Goal: Information Seeking & Learning: Learn about a topic

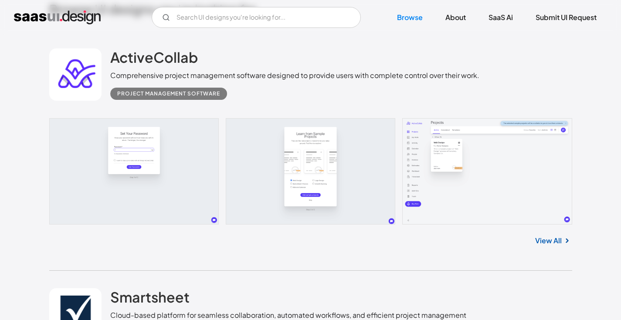
scroll to position [147, 0]
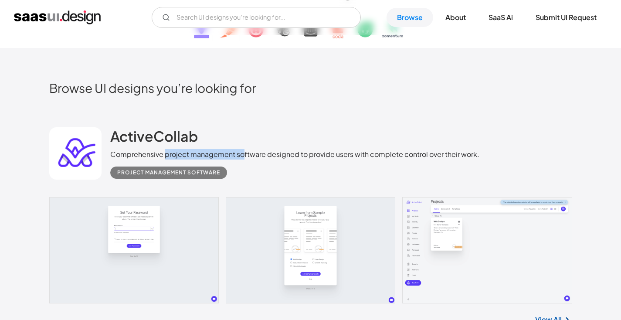
drag, startPoint x: 165, startPoint y: 155, endPoint x: 242, endPoint y: 154, distance: 77.2
click at [242, 154] on div "Comprehensive project management software designed to provide users with comple…" at bounding box center [294, 154] width 369 height 10
click at [258, 155] on div "Comprehensive project management software designed to provide users with comple…" at bounding box center [294, 154] width 369 height 10
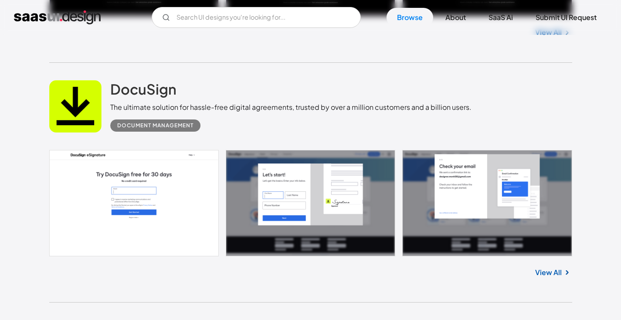
scroll to position [1178, 0]
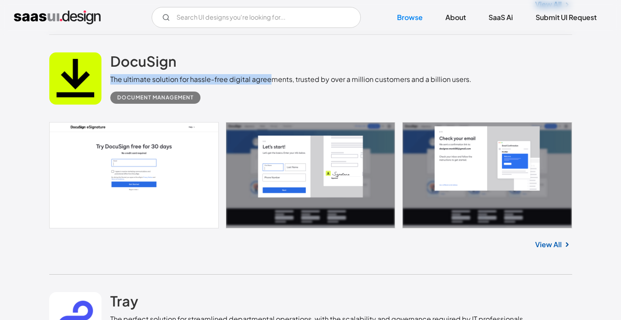
drag, startPoint x: 111, startPoint y: 80, endPoint x: 272, endPoint y: 77, distance: 161.7
click at [272, 77] on div "The ultimate solution for hassle-free digital agreements, trusted by over a mil…" at bounding box center [290, 79] width 361 height 10
click at [316, 88] on div "Document Management" at bounding box center [290, 94] width 361 height 19
click at [553, 248] on link "View All" at bounding box center [548, 244] width 27 height 10
click at [388, 318] on div "The perfect solution for streamlined departmental operations, with the scalabil…" at bounding box center [317, 319] width 415 height 10
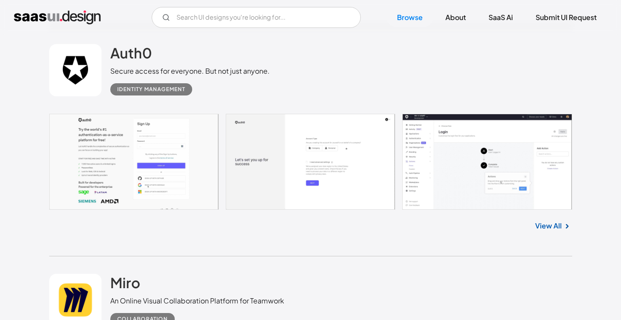
scroll to position [7707, 0]
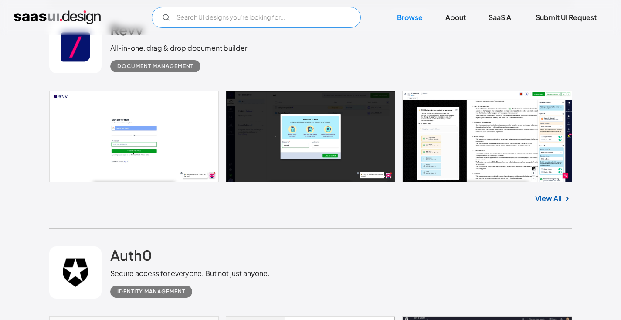
click at [280, 20] on input "Email Form" at bounding box center [256, 17] width 209 height 21
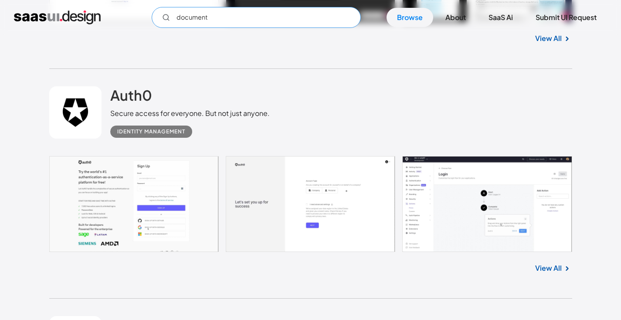
scroll to position [7884, 0]
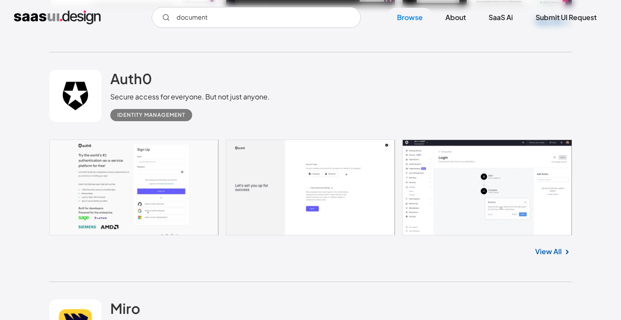
drag, startPoint x: 114, startPoint y: 103, endPoint x: 284, endPoint y: 114, distance: 169.9
click at [284, 114] on div "Auth0 Secure access for everyone. But not just anyone. Identity Management" at bounding box center [310, 95] width 523 height 87
click at [352, 112] on div "Auth0 Secure access for everyone. But not just anyone. Identity Management" at bounding box center [310, 95] width 523 height 87
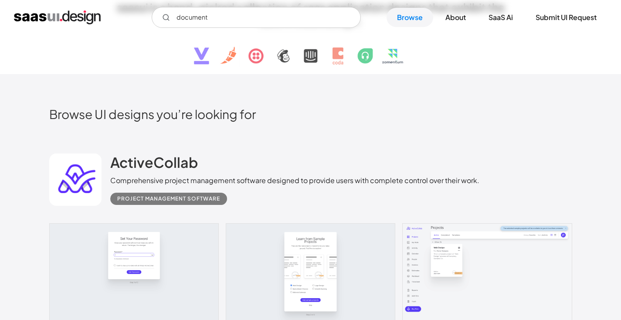
scroll to position [126, 0]
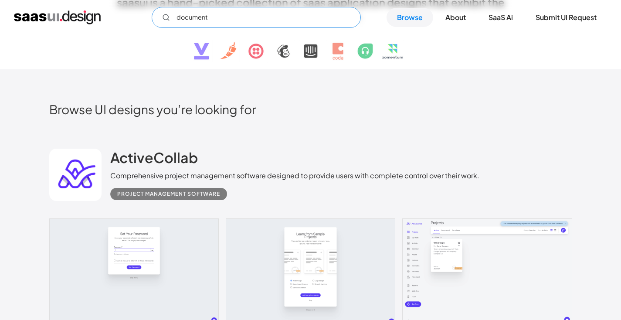
click at [246, 19] on input "document" at bounding box center [256, 17] width 209 height 21
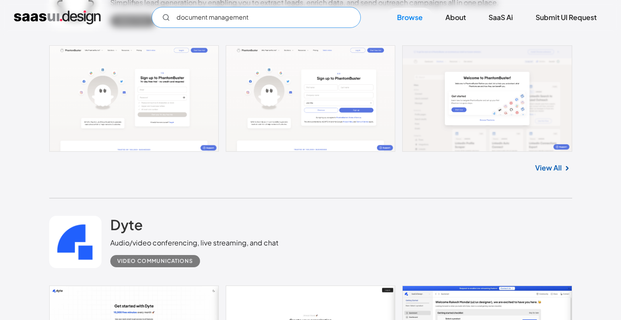
scroll to position [2367, 0]
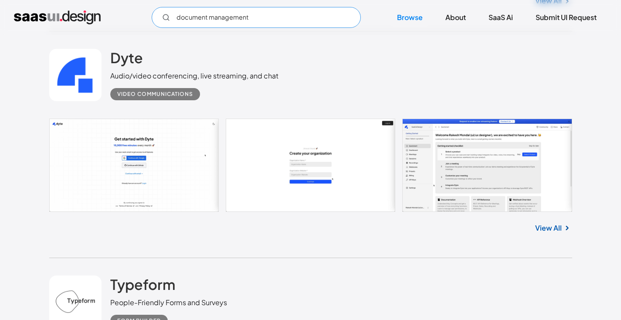
type input "document management"
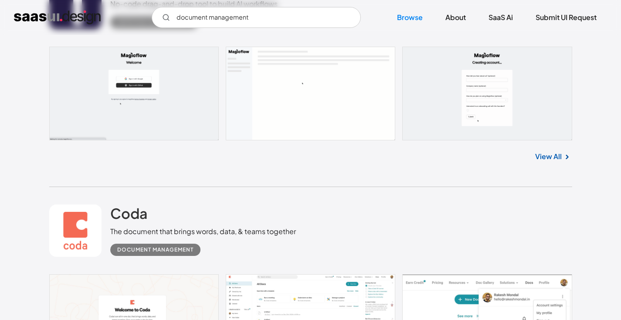
scroll to position [5360, 0]
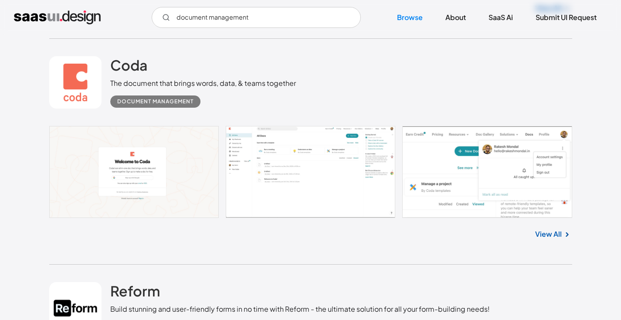
click at [557, 239] on link "View All" at bounding box center [548, 234] width 27 height 10
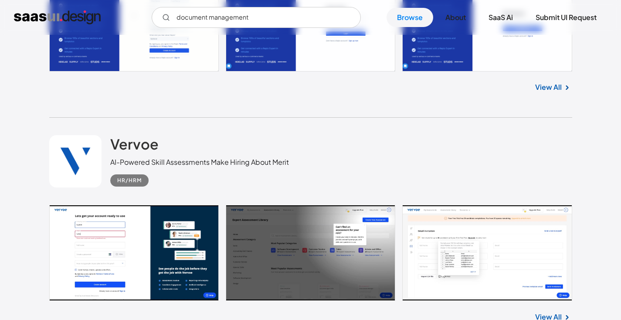
scroll to position [11879, 0]
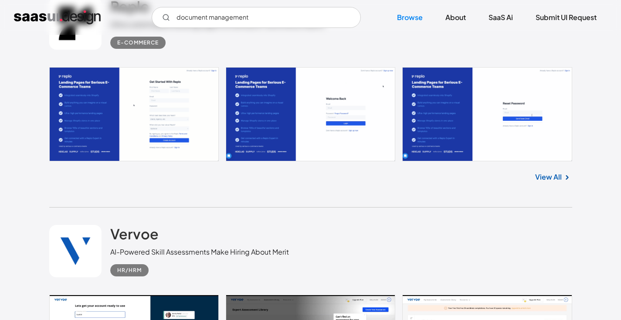
click at [550, 190] on div "View All" at bounding box center [310, 175] width 523 height 29
click at [553, 182] on link "View All" at bounding box center [548, 177] width 27 height 10
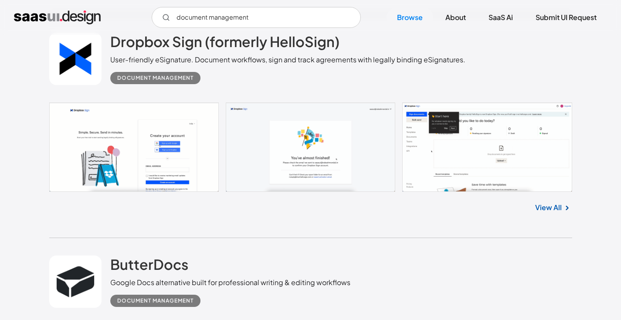
scroll to position [13903, 0]
click at [564, 213] on img at bounding box center [567, 208] width 10 height 10
click at [558, 213] on link "View All" at bounding box center [548, 207] width 27 height 10
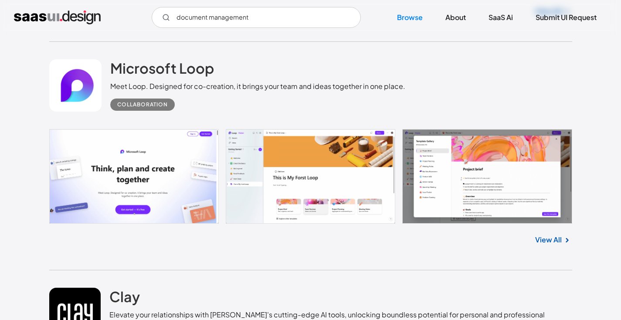
scroll to position [15261, 0]
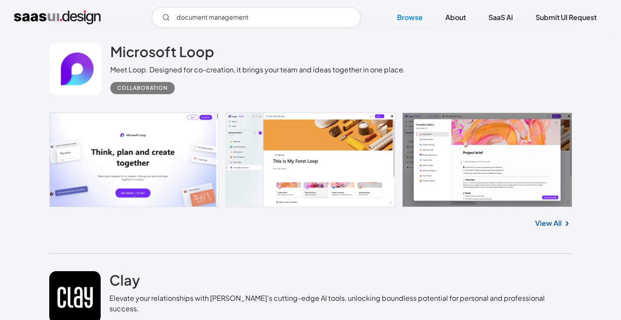
click at [550, 228] on link "View All" at bounding box center [548, 223] width 27 height 10
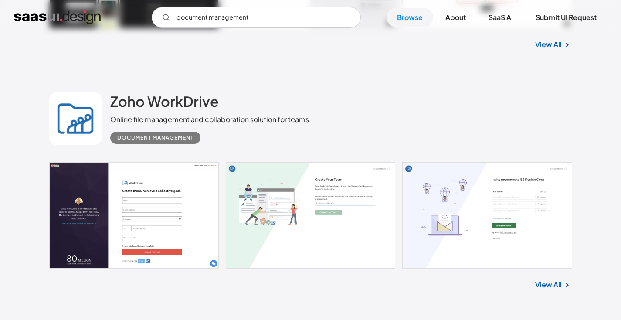
scroll to position [16834, 0]
click at [546, 285] on link "View All" at bounding box center [548, 284] width 27 height 10
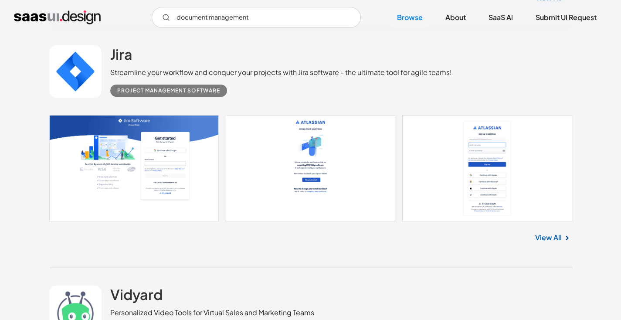
scroll to position [17347, 0]
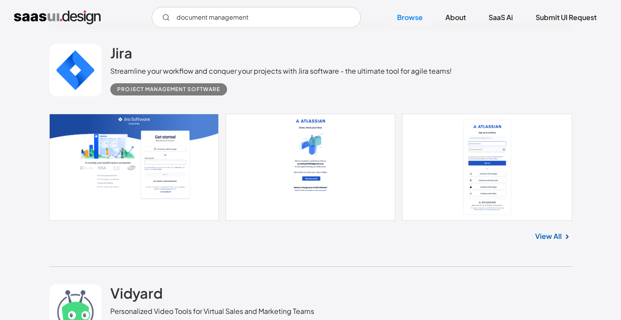
click at [553, 241] on link "View All" at bounding box center [548, 236] width 27 height 10
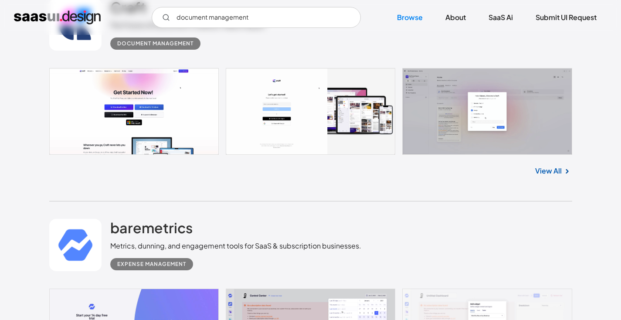
scroll to position [21288, 0]
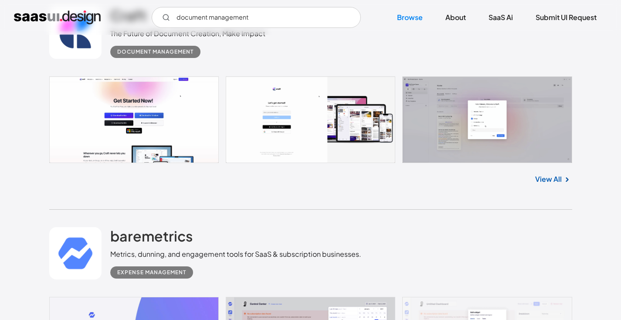
click at [559, 184] on link "View All" at bounding box center [548, 179] width 27 height 10
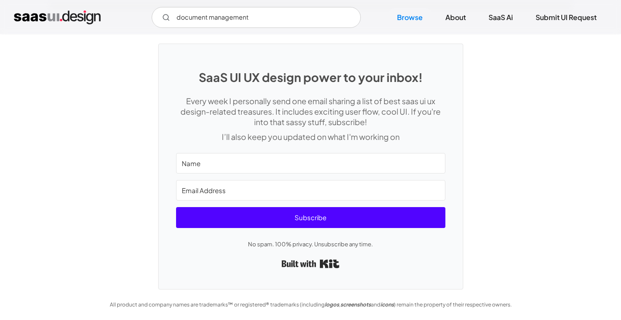
scroll to position [23347, 0]
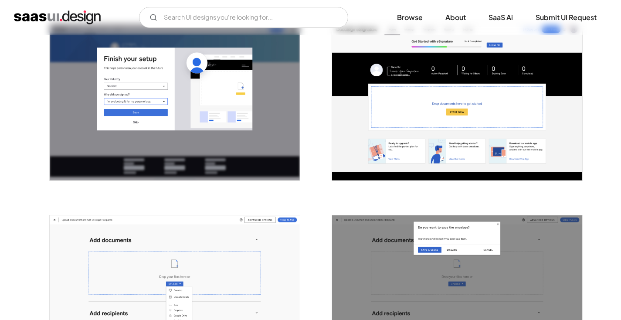
scroll to position [565, 0]
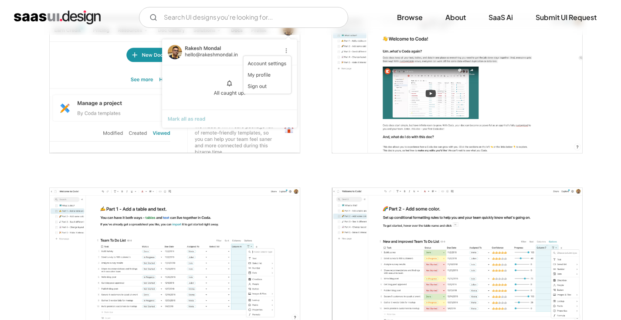
scroll to position [533, 0]
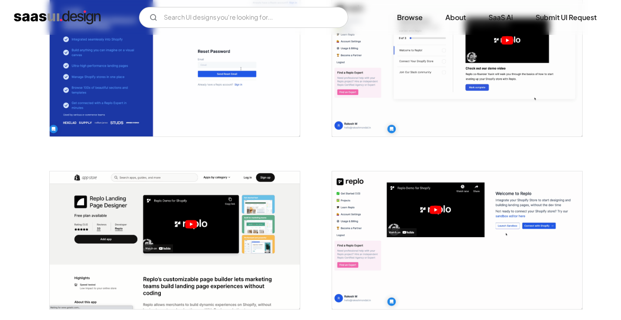
scroll to position [678, 0]
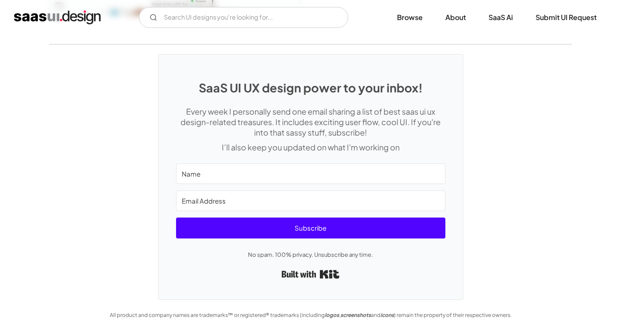
scroll to position [2019, 0]
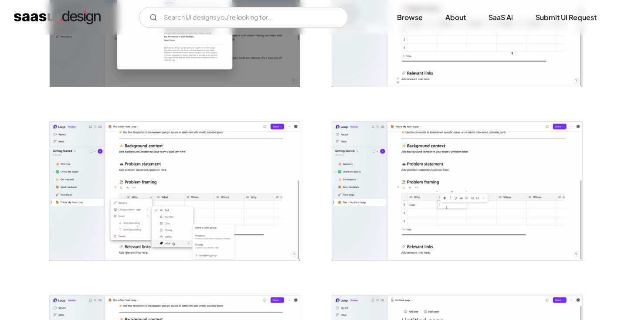
scroll to position [1384, 0]
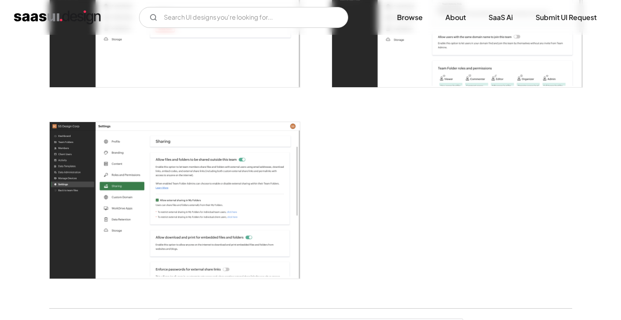
scroll to position [2191, 0]
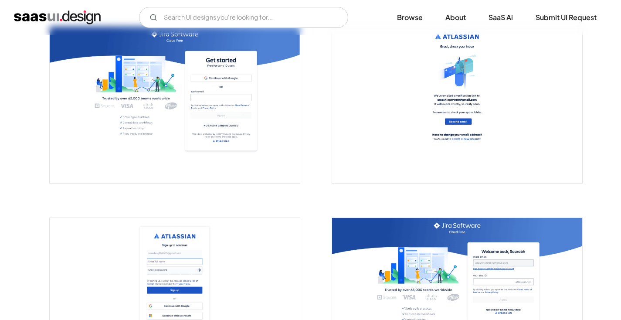
scroll to position [154, 0]
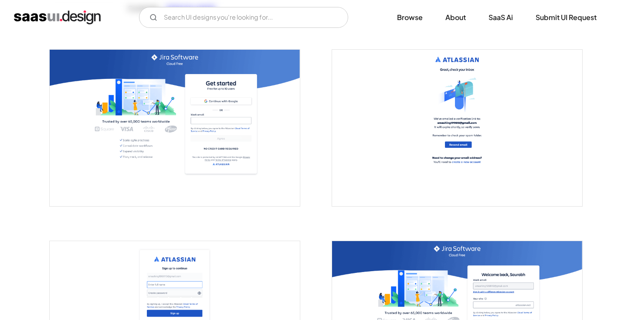
click at [179, 167] on img "open lightbox" at bounding box center [175, 128] width 250 height 156
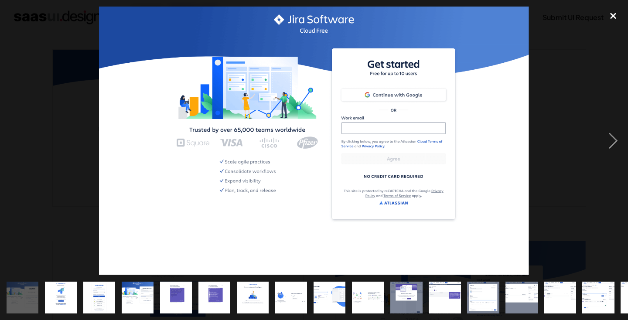
click at [616, 19] on div "close lightbox" at bounding box center [613, 16] width 30 height 19
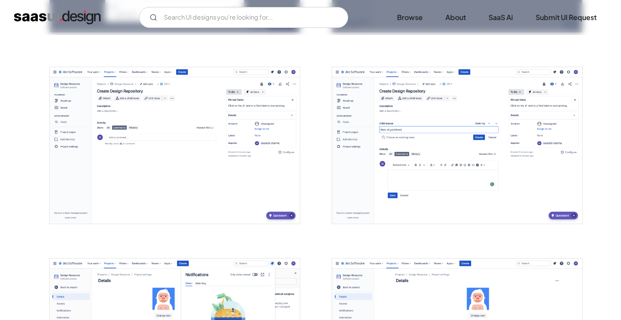
scroll to position [1476, 0]
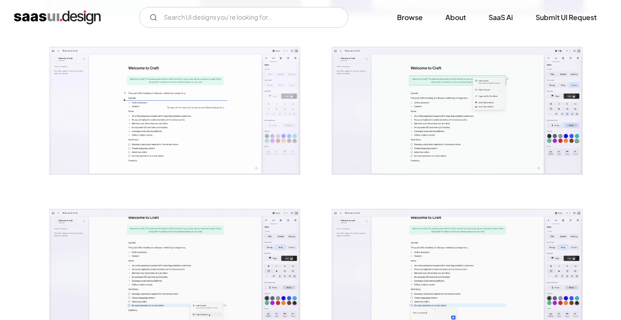
scroll to position [838, 0]
